Goal: Task Accomplishment & Management: Complete application form

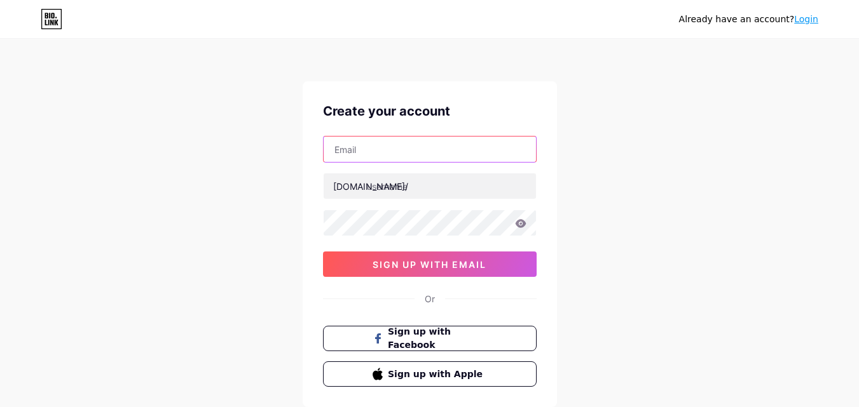
click at [370, 151] on input "text" at bounding box center [430, 149] width 212 height 25
paste input "[EMAIL_ADDRESS][DOMAIN_NAME]"
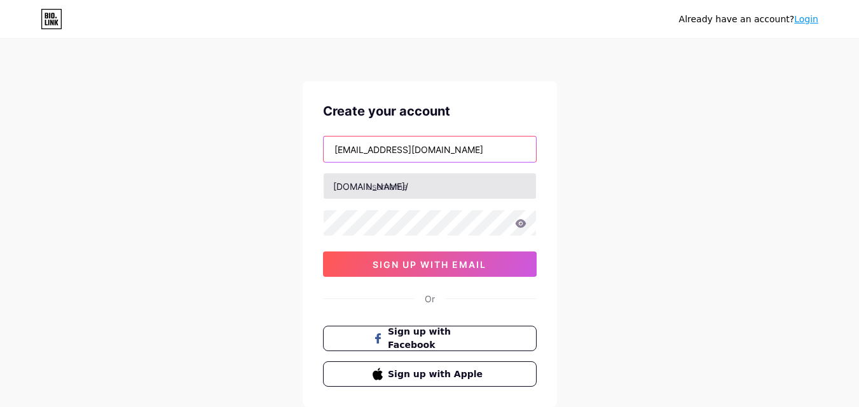
type input "[EMAIL_ADDRESS][DOMAIN_NAME]"
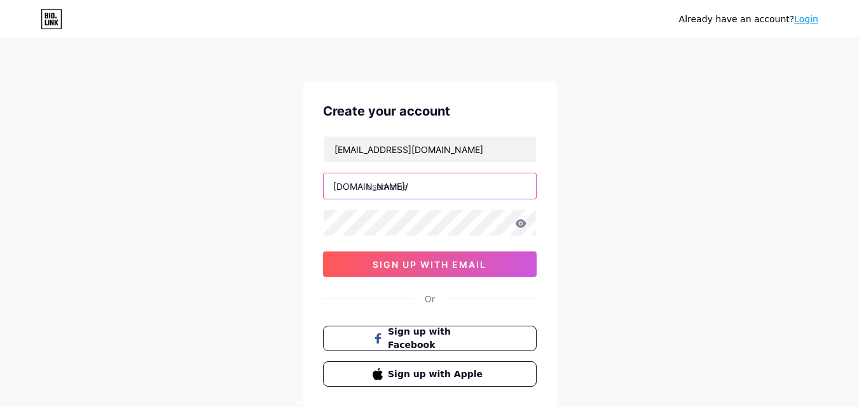
click at [397, 182] on input "text" at bounding box center [430, 186] width 212 height 25
paste input "[PERSON_NAME]"
drag, startPoint x: 422, startPoint y: 191, endPoint x: 367, endPoint y: 189, distance: 55.4
click at [367, 189] on input "[PERSON_NAME]" at bounding box center [430, 186] width 212 height 25
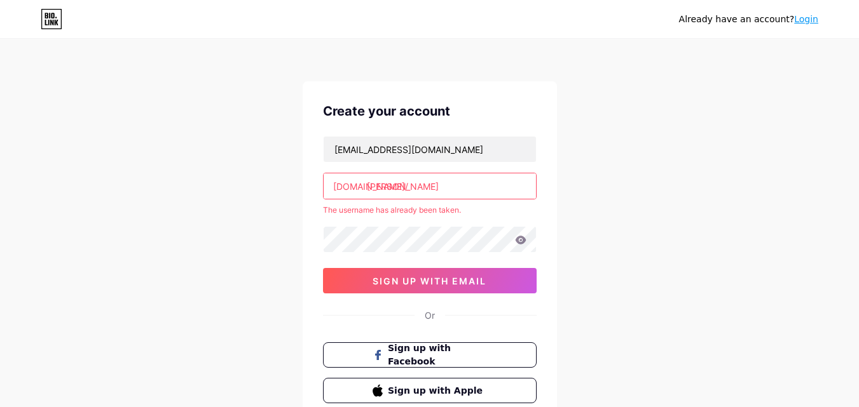
click at [416, 185] on input "[PERSON_NAME]" at bounding box center [430, 186] width 212 height 25
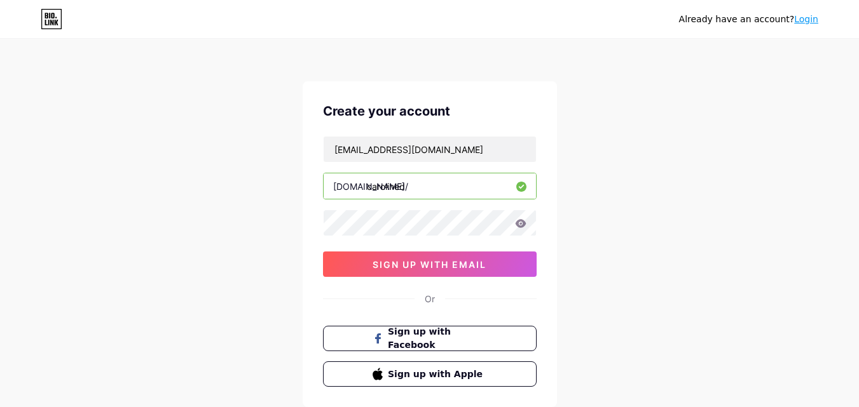
type input "carolined"
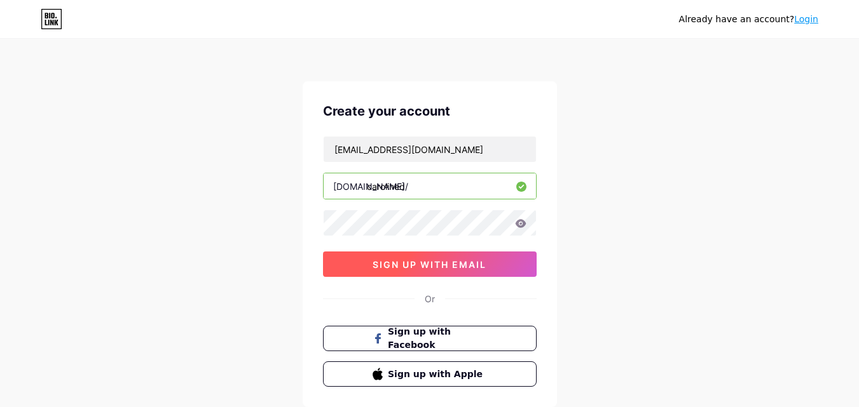
click at [463, 264] on span "sign up with email" at bounding box center [429, 264] width 114 height 11
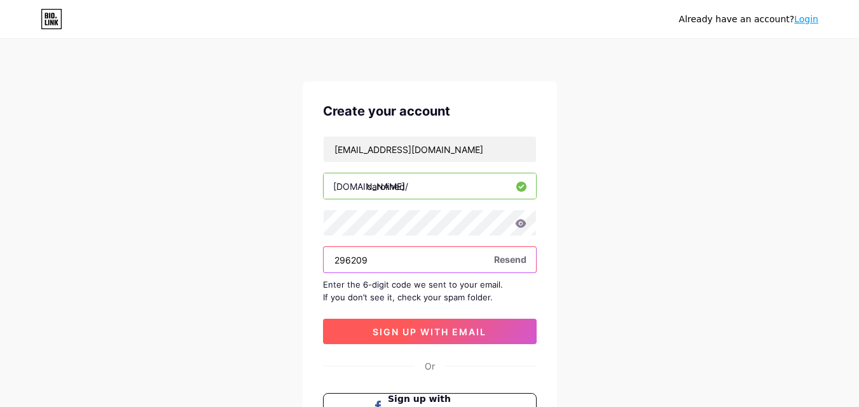
type input "296209"
click at [477, 334] on span "sign up with email" at bounding box center [429, 332] width 114 height 11
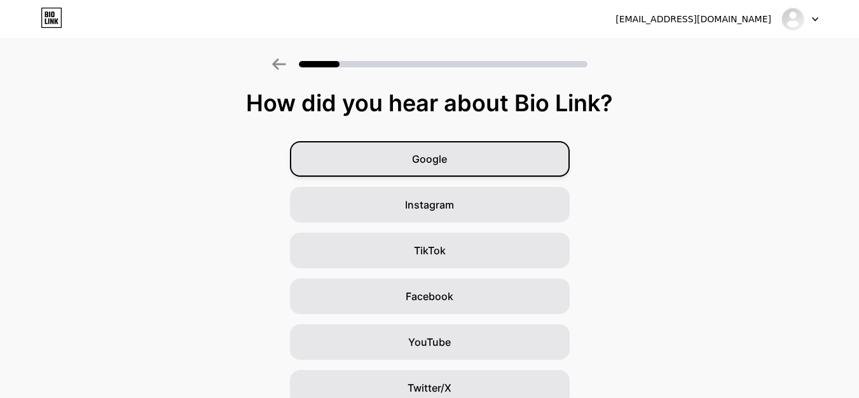
click at [413, 143] on div "Google" at bounding box center [430, 159] width 280 height 36
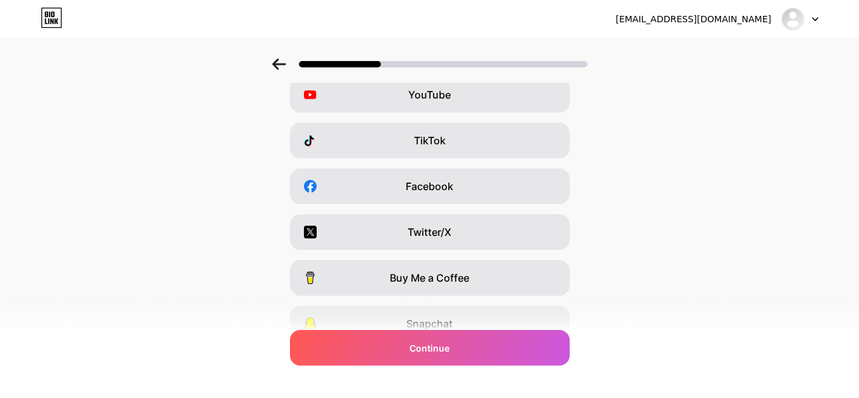
scroll to position [120, 0]
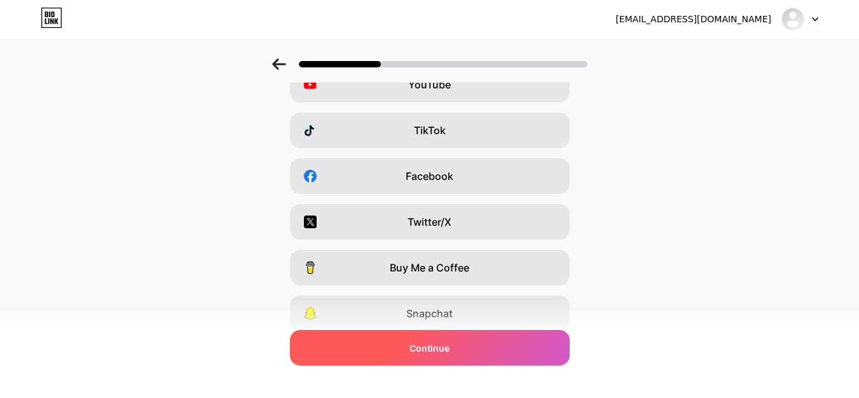
click at [436, 346] on span "Continue" at bounding box center [429, 347] width 40 height 13
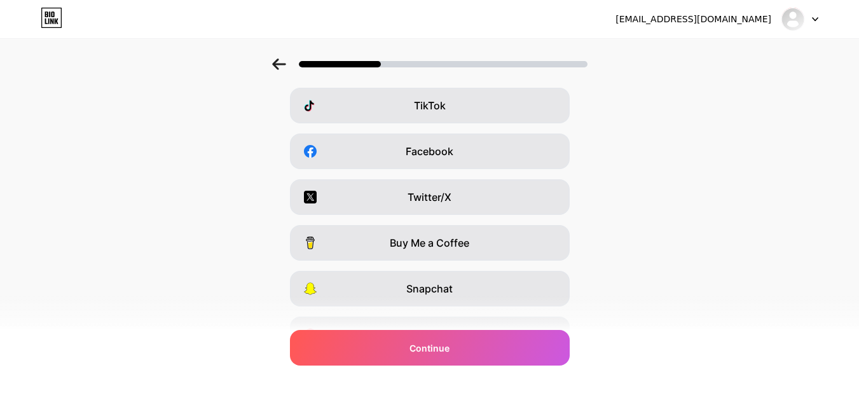
scroll to position [214, 0]
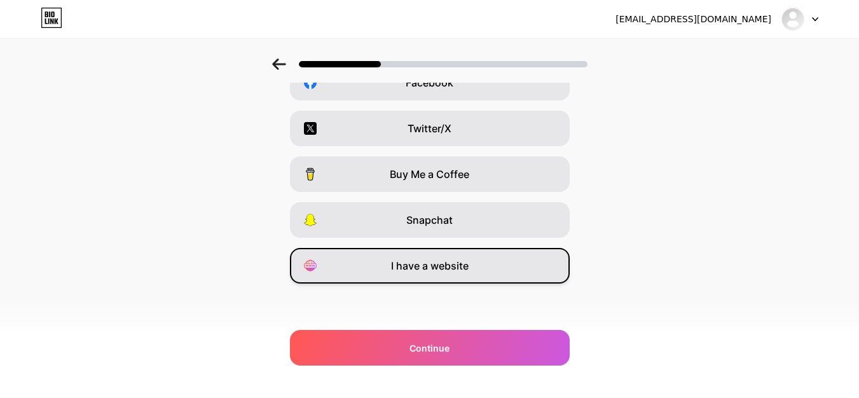
click at [445, 259] on span "I have a website" at bounding box center [430, 265] width 78 height 15
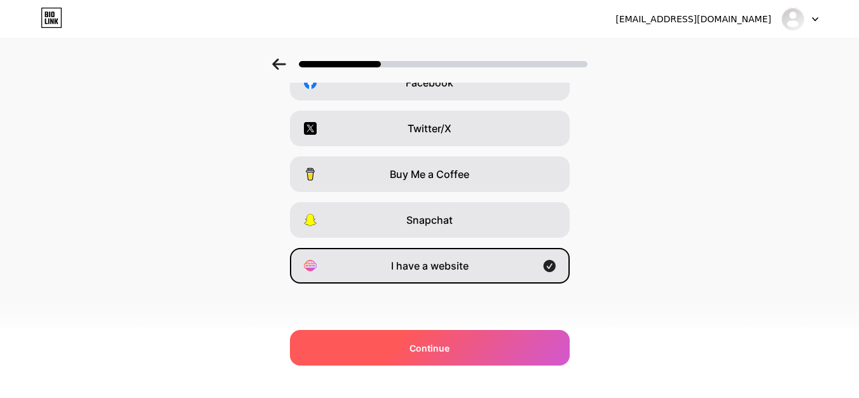
click at [467, 343] on div "Continue" at bounding box center [430, 348] width 280 height 36
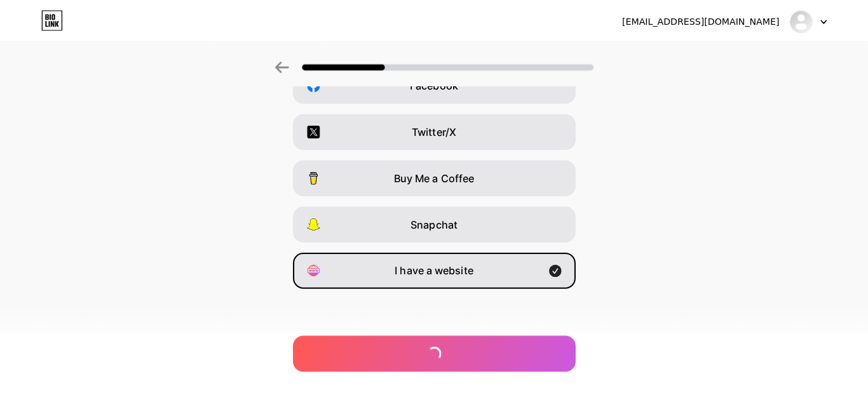
scroll to position [0, 0]
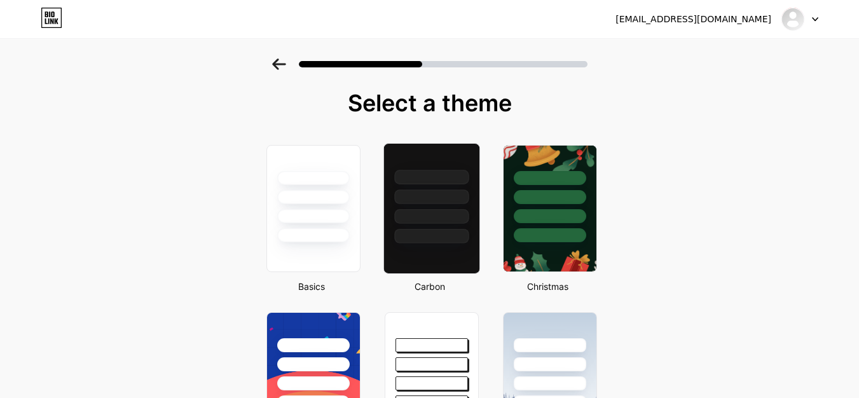
click at [436, 238] on div at bounding box center [431, 236] width 74 height 15
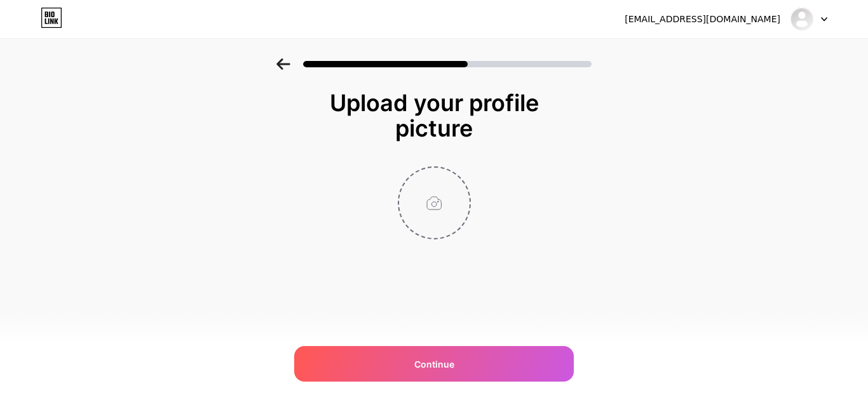
click at [434, 208] on input "file" at bounding box center [434, 203] width 71 height 71
type input "C:\fakepath\[PERSON_NAME].jpg"
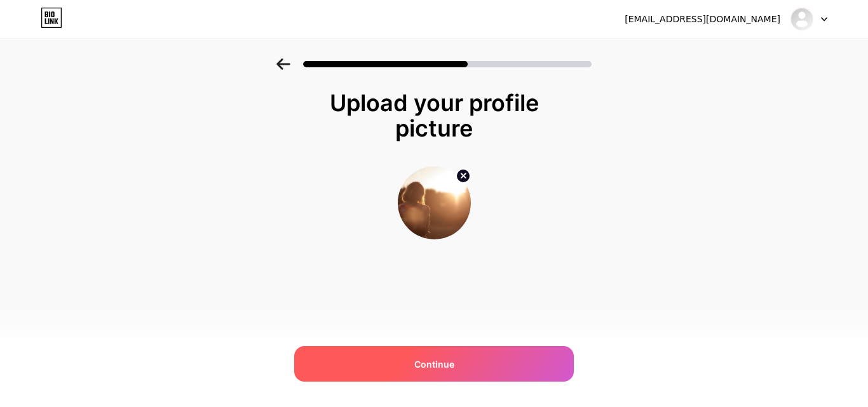
click at [456, 363] on div "Continue" at bounding box center [434, 364] width 280 height 36
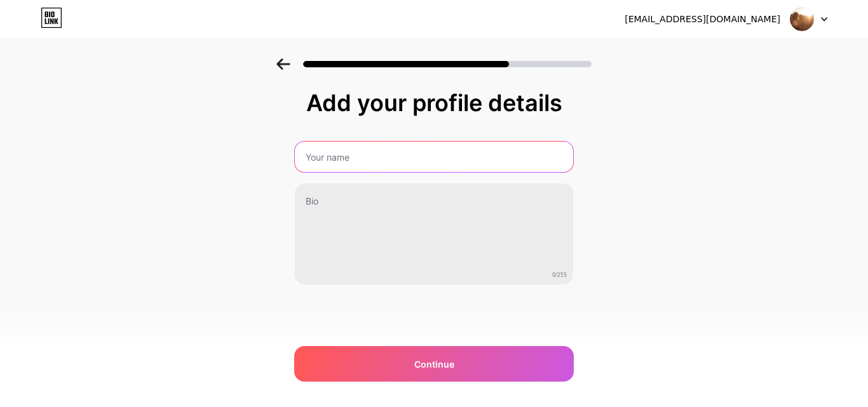
click at [374, 158] on input "text" at bounding box center [434, 157] width 278 height 31
paste input "[PERSON_NAME]"
click at [350, 156] on input "[PERSON_NAME]" at bounding box center [434, 157] width 281 height 31
type input "[PERSON_NAME]"
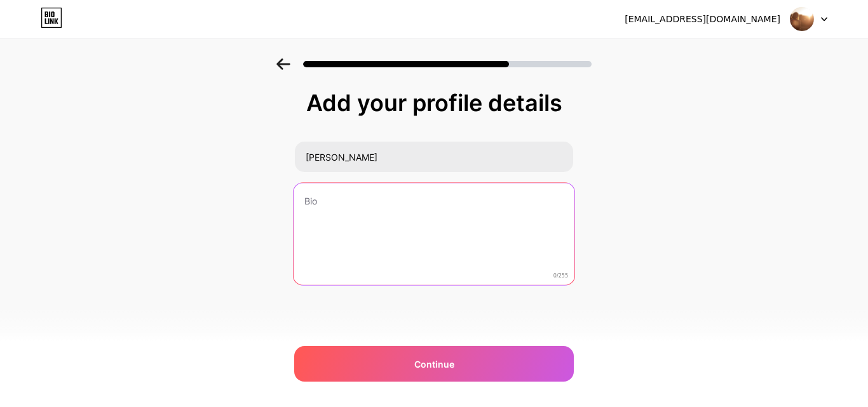
click at [374, 203] on textarea at bounding box center [434, 235] width 281 height 104
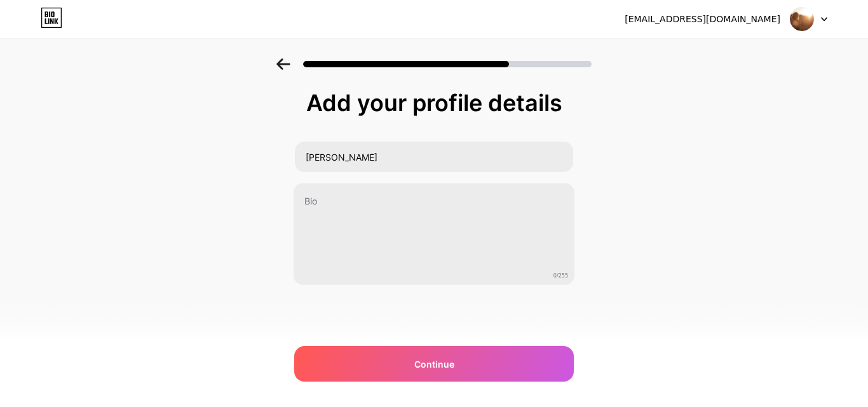
drag, startPoint x: 659, startPoint y: 278, endPoint x: 603, endPoint y: 400, distance: 134.0
click at [603, 400] on div "[EMAIL_ADDRESS][DOMAIN_NAME] Logout Link Copied Add your profile details [PERSO…" at bounding box center [434, 203] width 868 height 407
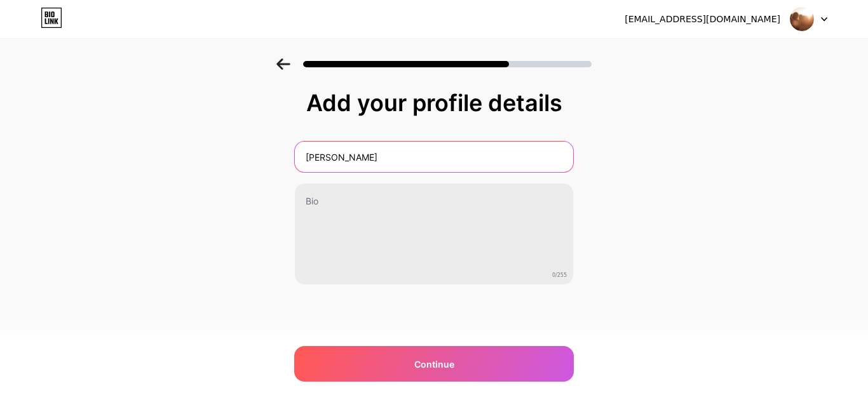
click at [348, 160] on input "[PERSON_NAME]" at bounding box center [434, 157] width 278 height 31
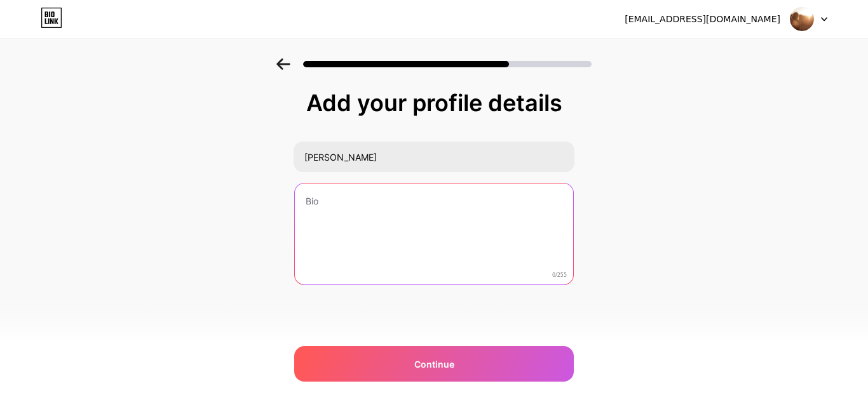
click at [349, 219] on textarea at bounding box center [434, 235] width 278 height 102
paste textarea "Hi, my name is [PERSON_NAME]. I like to work with online business and digital m…"
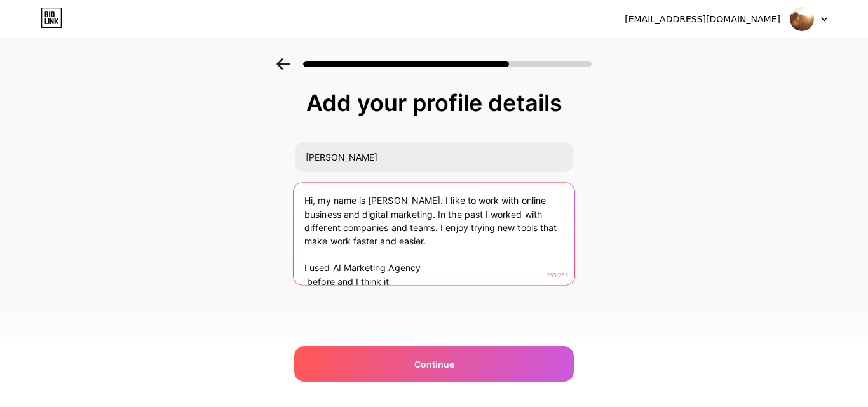
scroll to position [1, 0]
click at [373, 219] on textarea "Hi, my name is [PERSON_NAME]. I like to work with online business and digital m…" at bounding box center [434, 234] width 281 height 104
click at [388, 240] on textarea "Hi, my name is [PERSON_NAME]. I like to work with online business and digital m…" at bounding box center [434, 234] width 281 height 104
paste textarea "I am [PERSON_NAME]. I like working in digital marketing and trying new tools. I…"
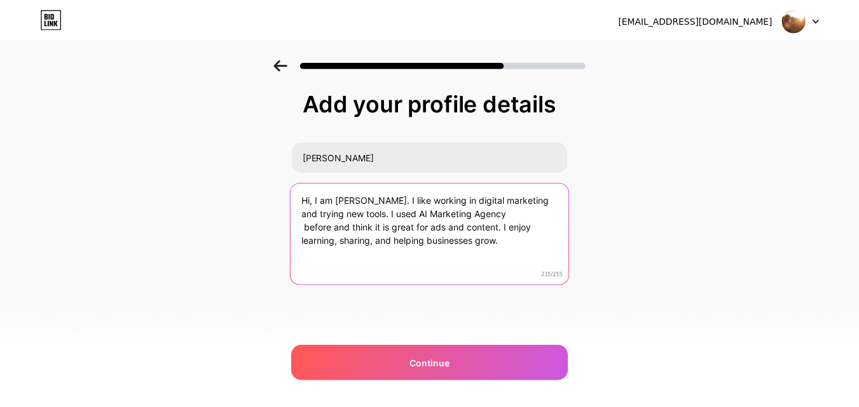
scroll to position [0, 0]
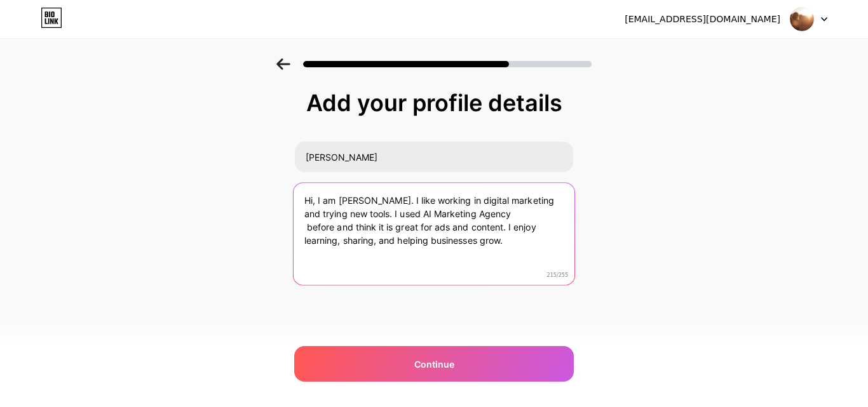
click at [308, 229] on textarea "Hi, I am [PERSON_NAME]. I like working in digital marketing and trying new tool…" at bounding box center [434, 234] width 281 height 104
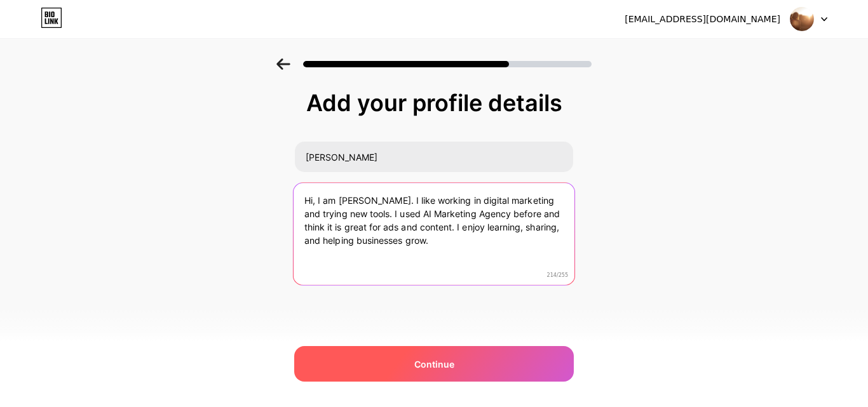
type textarea "Hi, I am [PERSON_NAME]. I like working in digital marketing and trying new tool…"
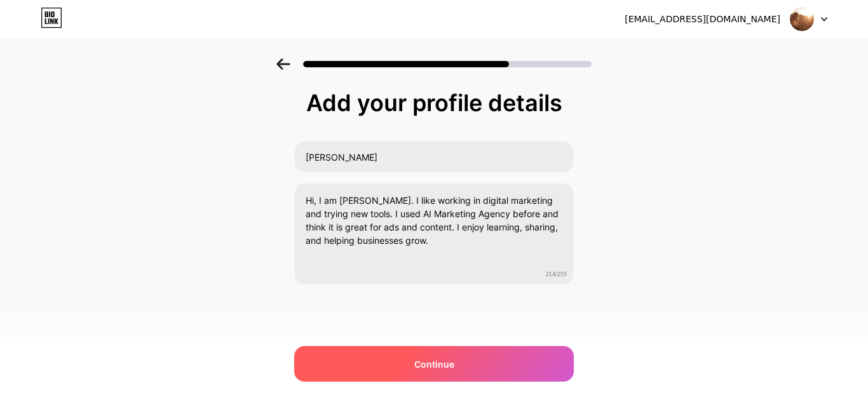
click at [456, 364] on div "Continue" at bounding box center [434, 364] width 280 height 36
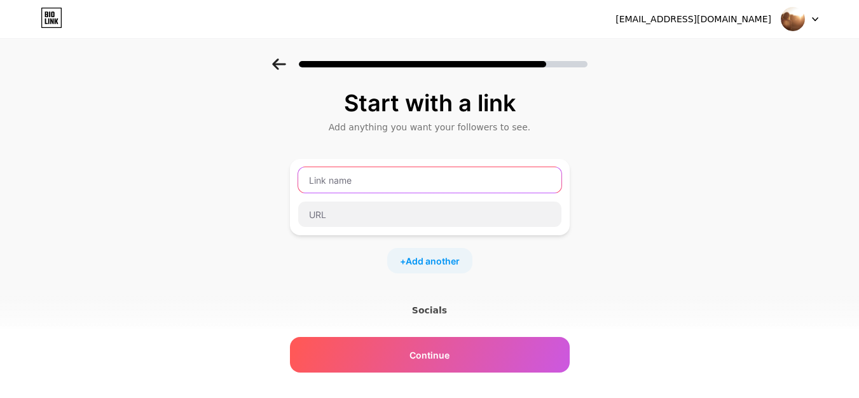
click at [386, 184] on input "text" at bounding box center [429, 179] width 263 height 25
paste input "AI Marketing Agency"
type input "AI Marketing Agency"
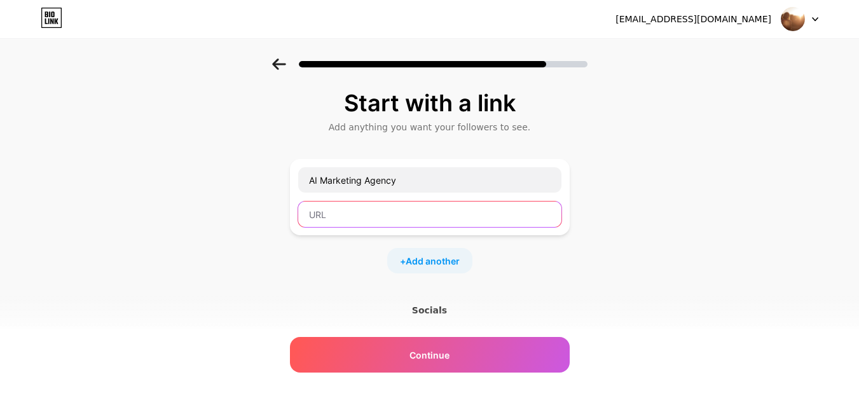
click at [367, 213] on input "text" at bounding box center [429, 214] width 263 height 25
paste input "[URL][DOMAIN_NAME]"
type input "[URL][DOMAIN_NAME]"
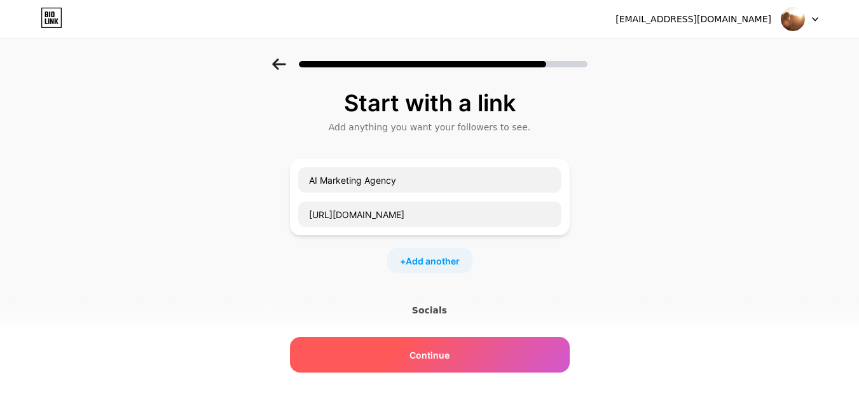
click at [439, 350] on span "Continue" at bounding box center [429, 354] width 40 height 13
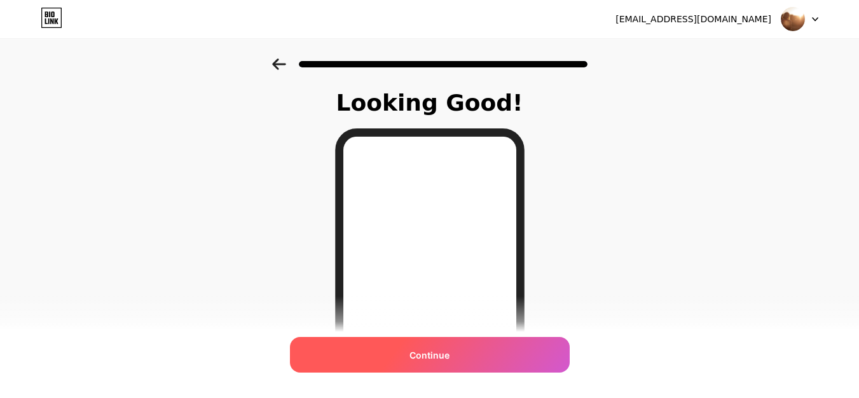
click at [441, 355] on span "Continue" at bounding box center [429, 354] width 40 height 13
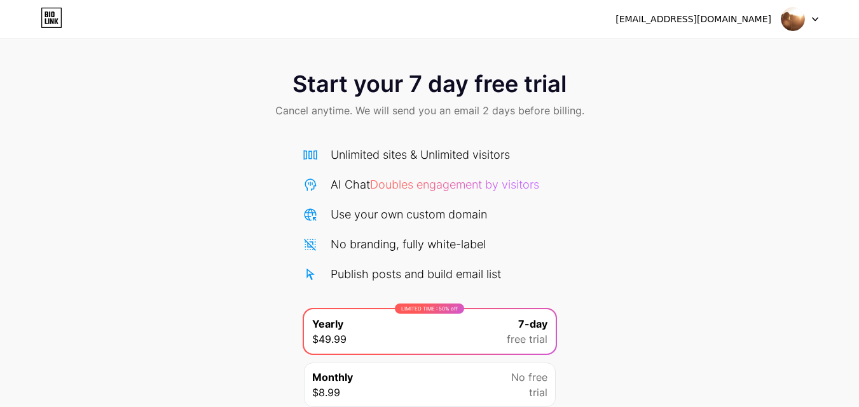
click at [814, 18] on icon at bounding box center [814, 19] width 5 height 3
click at [795, 17] on img at bounding box center [793, 19] width 24 height 24
click at [794, 21] on img at bounding box center [793, 19] width 24 height 24
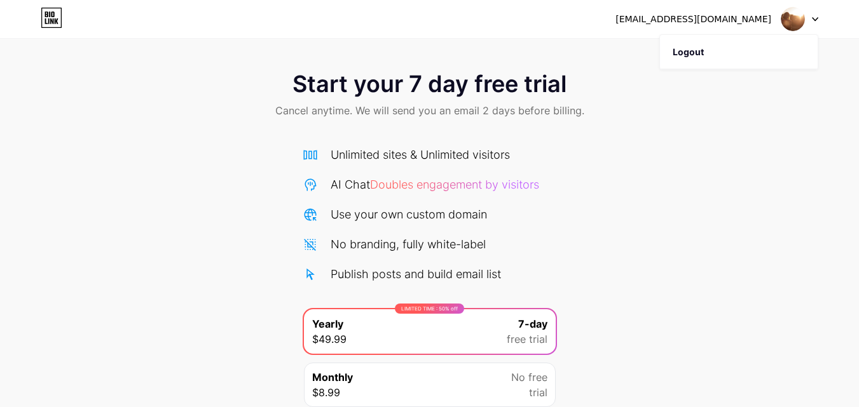
click at [585, 198] on div "Start your 7 day free trial Cancel anytime. We will send you an email 2 days be…" at bounding box center [429, 259] width 859 height 402
click at [796, 18] on img at bounding box center [793, 19] width 24 height 24
click at [706, 162] on div "Start your 7 day free trial Cancel anytime. We will send you an email 2 days be…" at bounding box center [429, 259] width 859 height 402
